Goal: Find specific page/section: Find specific page/section

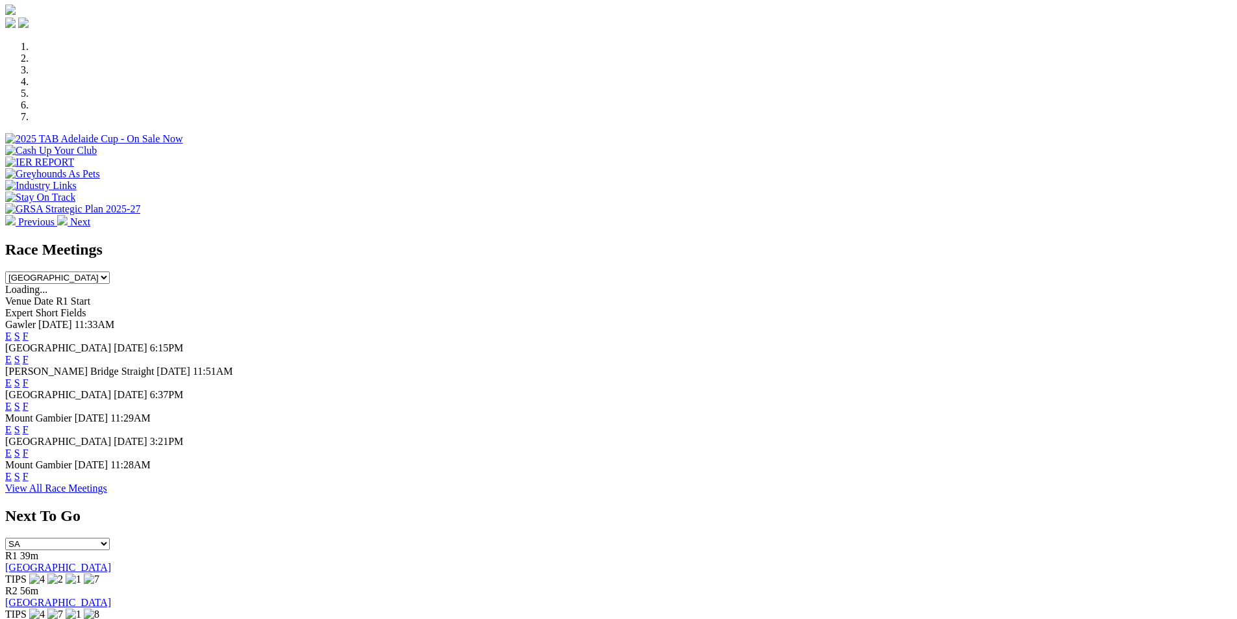
scroll to position [439, 0]
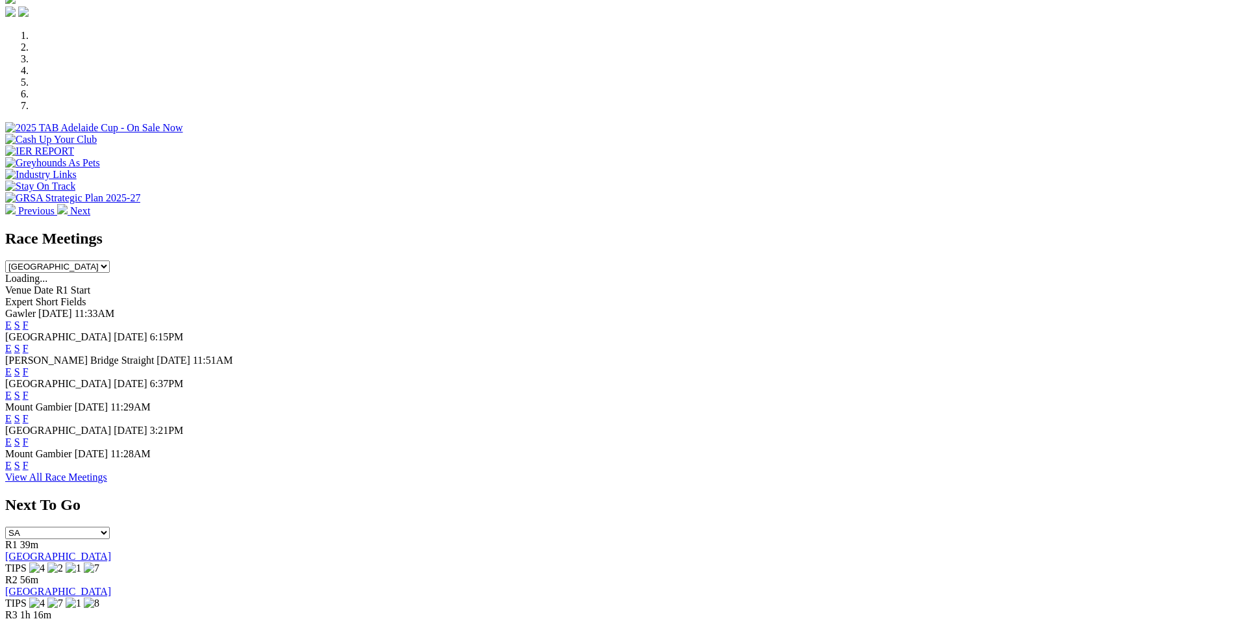
click at [29, 366] on link "F" at bounding box center [26, 371] width 6 height 11
